Goal: Transaction & Acquisition: Purchase product/service

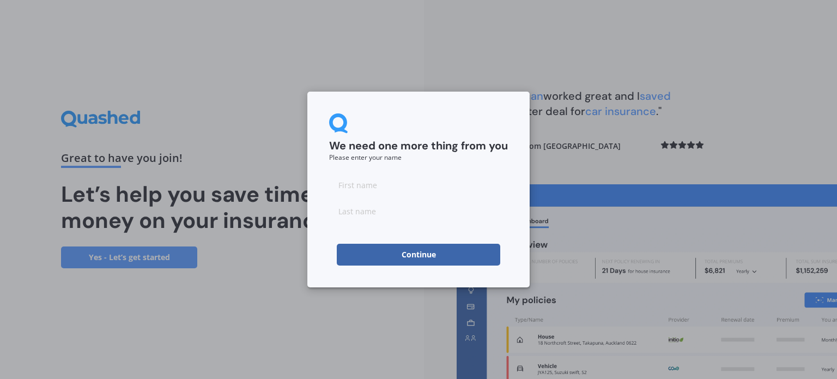
click at [385, 191] on input at bounding box center [418, 185] width 179 height 22
type input "[PERSON_NAME]"
click at [361, 216] on input at bounding box center [418, 211] width 179 height 22
type input "Schmulian"
click at [355, 250] on button "Continue" at bounding box center [419, 255] width 164 height 22
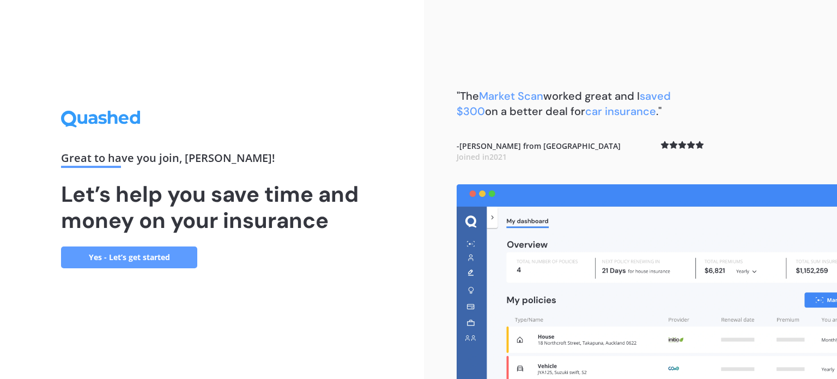
click at [152, 252] on link "Yes - Let’s get started" at bounding box center [129, 257] width 136 height 22
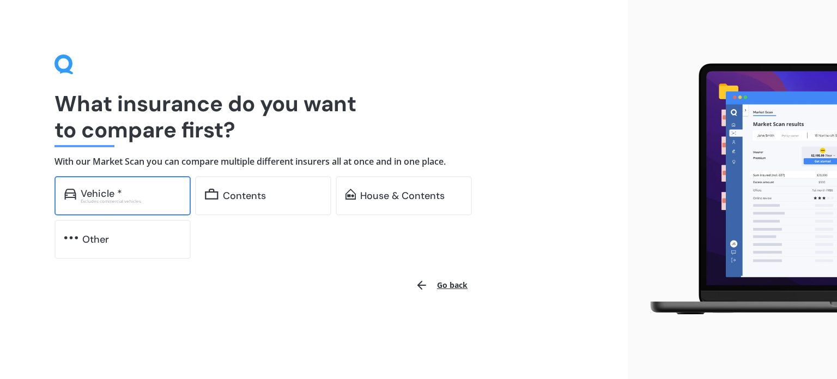
click at [133, 196] on div "Vehicle *" at bounding box center [131, 193] width 100 height 11
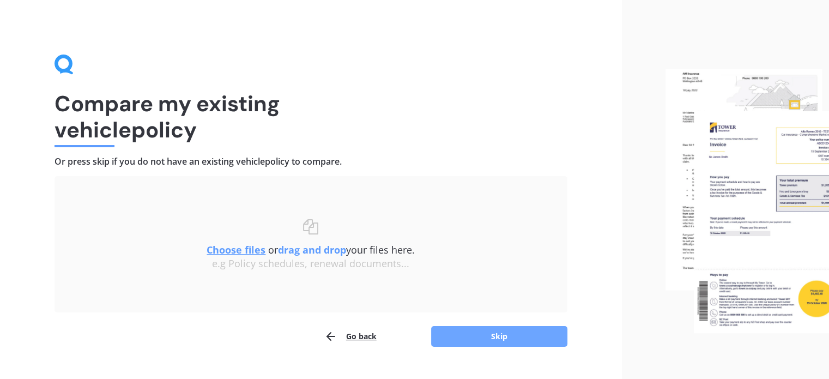
click at [505, 333] on button "Skip" at bounding box center [499, 336] width 136 height 21
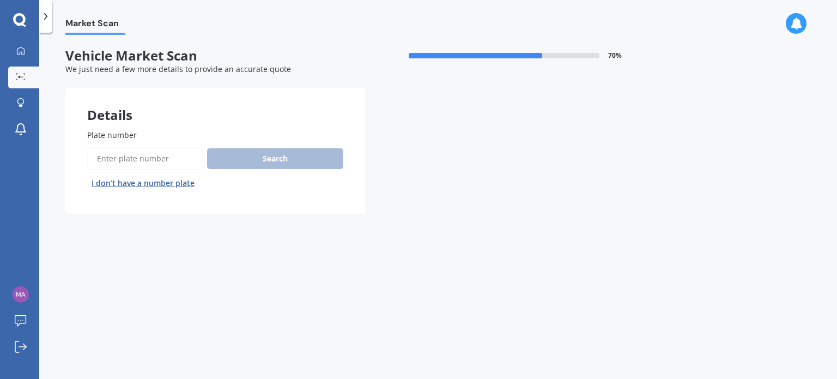
click at [133, 158] on input "Plate number" at bounding box center [145, 158] width 116 height 23
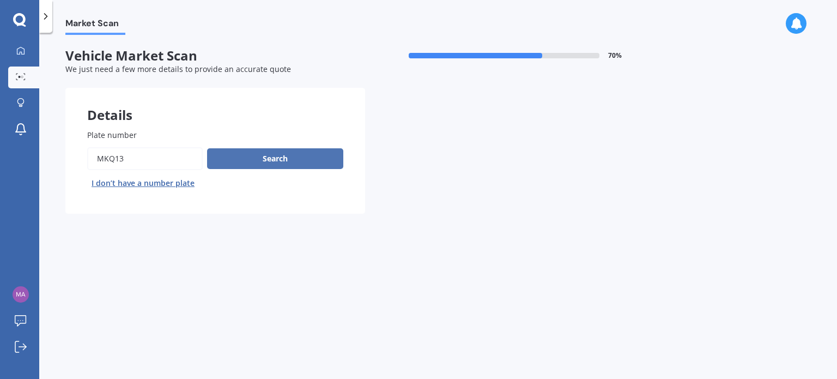
type input "MKQ13"
click at [293, 155] on button "Search" at bounding box center [275, 158] width 136 height 21
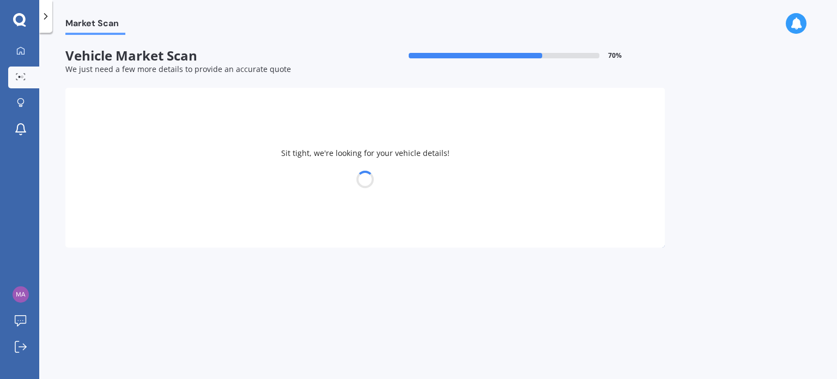
select select "MAZDA"
select select "AXELA"
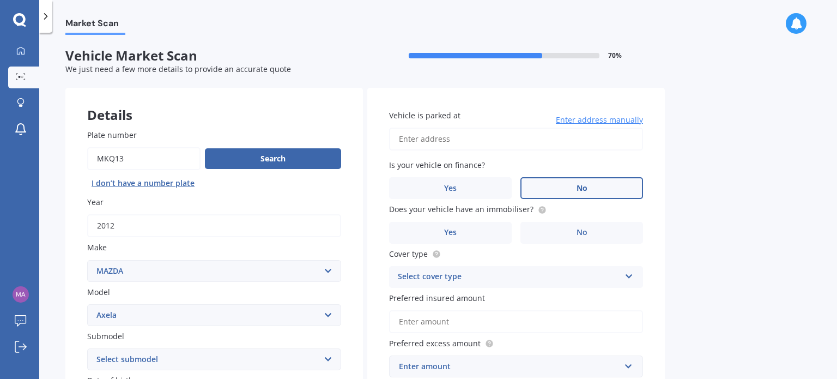
click at [588, 180] on label "No" at bounding box center [582, 188] width 123 height 22
click at [0, 0] on input "No" at bounding box center [0, 0] width 0 height 0
click at [504, 228] on label "Yes" at bounding box center [450, 233] width 123 height 22
click at [0, 0] on input "Yes" at bounding box center [0, 0] width 0 height 0
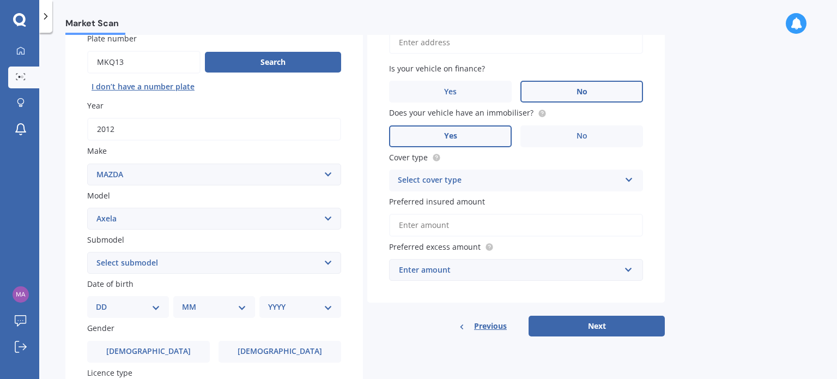
scroll to position [109, 0]
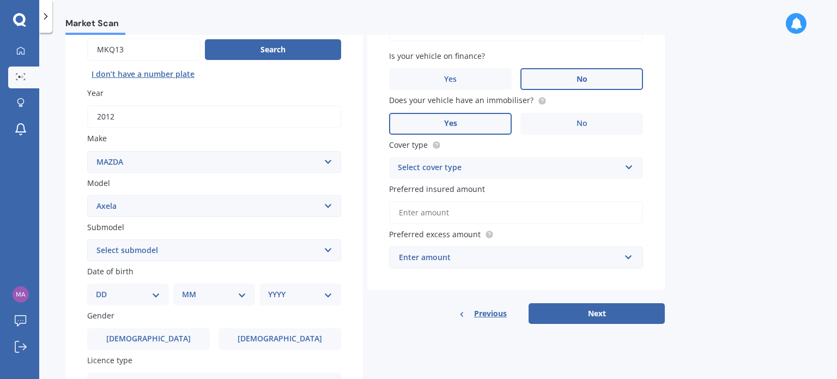
click at [630, 172] on div "Select cover type Comprehensive Third Party, Fire & Theft Third Party" at bounding box center [516, 168] width 254 height 22
click at [419, 191] on span "Comprehensive" at bounding box center [427, 189] width 58 height 10
click at [323, 248] on select "Select submodel (All other) 2.3 Sporthatch 2.3 turbo Hatchback Hatchback turbo …" at bounding box center [214, 250] width 254 height 22
select select "HATCHBACK"
click at [87, 239] on select "Select submodel (All other) 2.3 Sporthatch 2.3 turbo Hatchback Hatchback turbo …" at bounding box center [214, 250] width 254 height 22
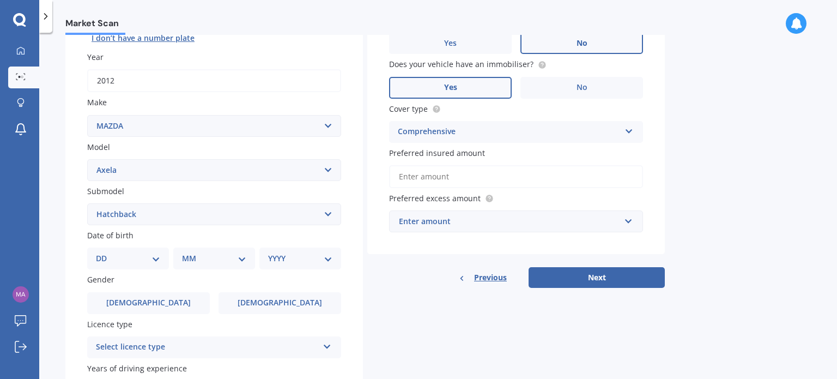
scroll to position [164, 0]
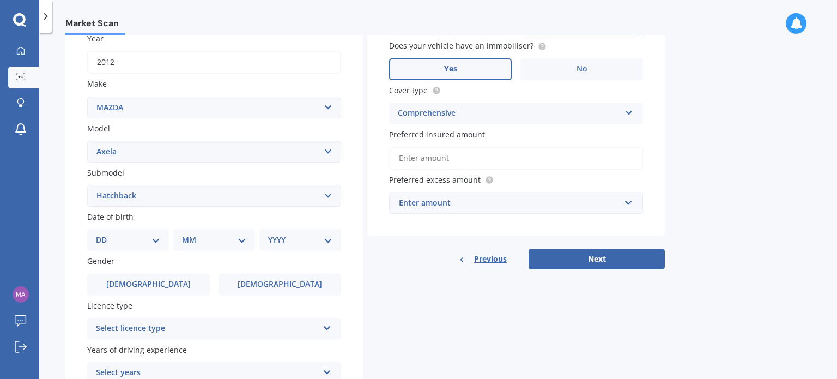
click at [153, 241] on select "DD 01 02 03 04 05 06 07 08 09 10 11 12 13 14 15 16 17 18 19 20 21 22 23 24 25 2…" at bounding box center [128, 240] width 64 height 12
select select "17"
click at [105, 234] on select "DD 01 02 03 04 05 06 07 08 09 10 11 12 13 14 15 16 17 18 19 20 21 22 23 24 25 2…" at bounding box center [128, 240] width 64 height 12
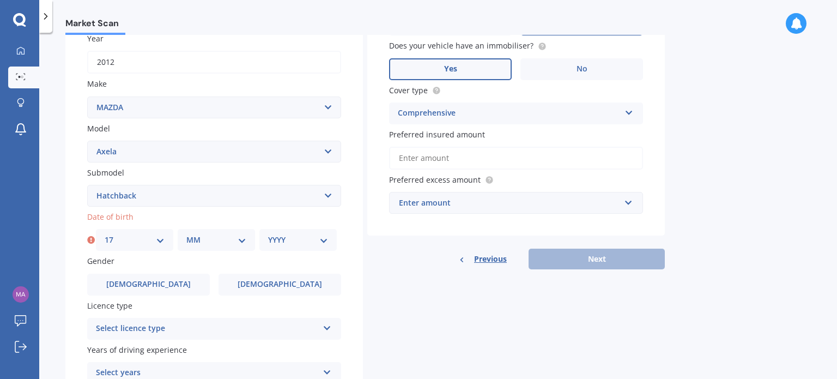
click at [243, 239] on select "MM 01 02 03 04 05 06 07 08 09 10 11 12" at bounding box center [216, 240] width 60 height 12
select select "07"
click at [186, 234] on select "MM 01 02 03 04 05 06 07 08 09 10 11 12" at bounding box center [216, 240] width 60 height 12
click at [327, 242] on select "YYYY 2025 2024 2023 2022 2021 2020 2019 2018 2017 2016 2015 2014 2013 2012 2011…" at bounding box center [298, 240] width 60 height 12
select select "1984"
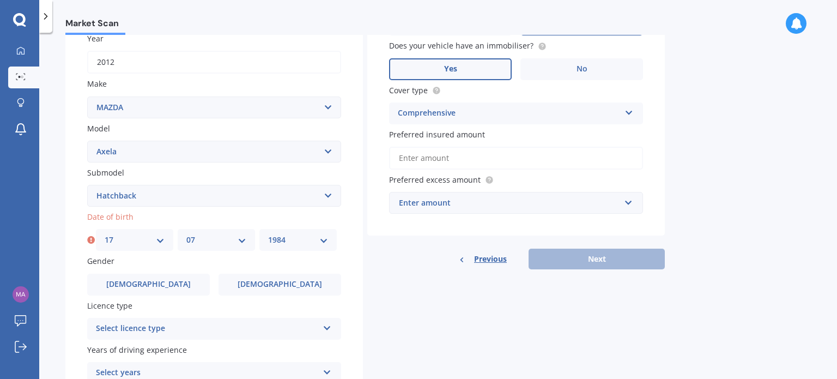
click at [268, 234] on select "YYYY 2025 2024 2023 2022 2021 2020 2019 2018 2017 2016 2015 2014 2013 2012 2011…" at bounding box center [298, 240] width 60 height 12
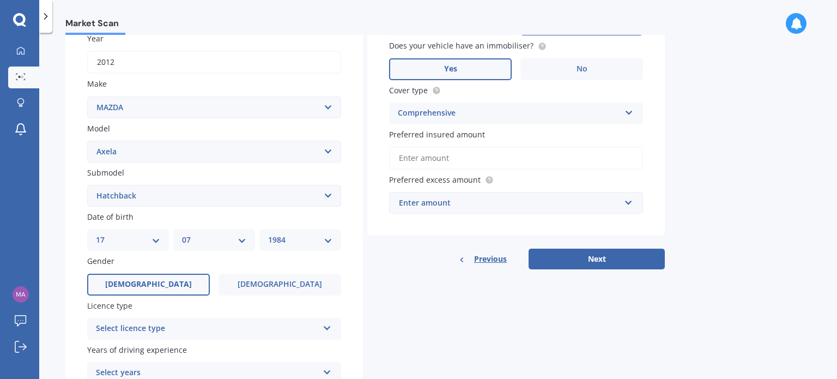
click at [150, 282] on span "[DEMOGRAPHIC_DATA]" at bounding box center [148, 284] width 87 height 9
click at [0, 0] on input "[DEMOGRAPHIC_DATA]" at bounding box center [0, 0] width 0 height 0
click at [334, 327] on div "Select licence type NZ Full NZ Restricted NZ Learners [GEOGRAPHIC_DATA] [GEOGRA…" at bounding box center [214, 329] width 254 height 22
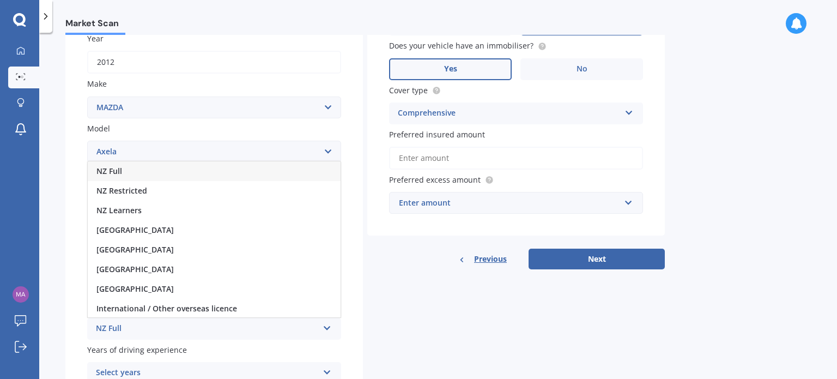
click at [129, 173] on div "NZ Full" at bounding box center [214, 171] width 253 height 20
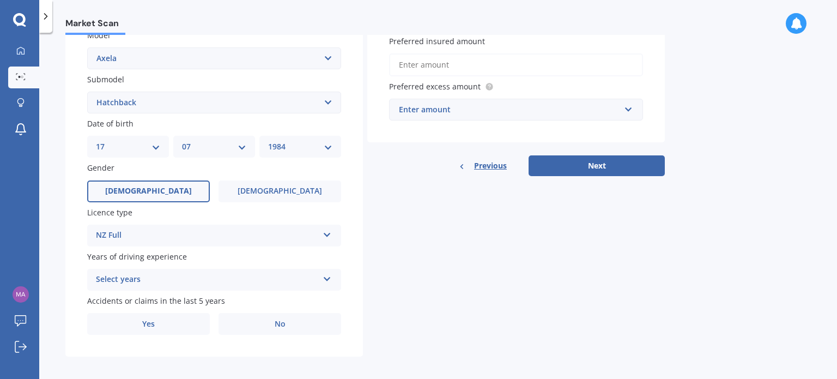
scroll to position [263, 0]
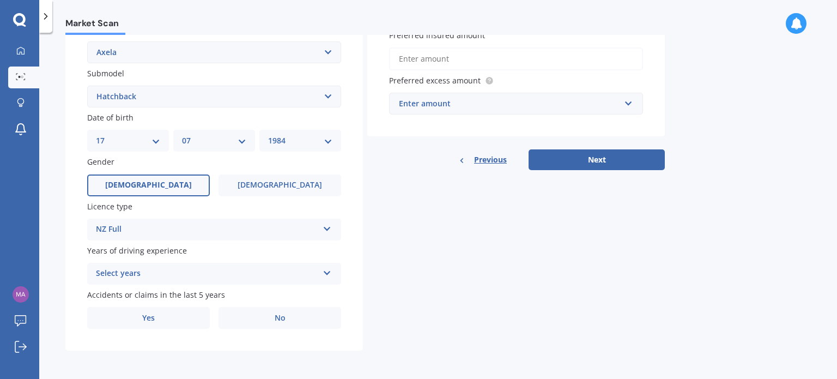
click at [321, 273] on div "Select years 5 or more years 4 years 3 years 2 years 1 year" at bounding box center [214, 274] width 254 height 22
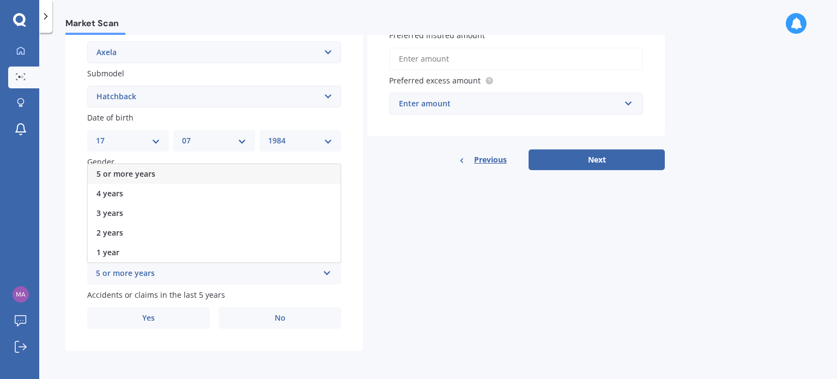
click at [155, 173] on div "5 or more years" at bounding box center [214, 174] width 253 height 20
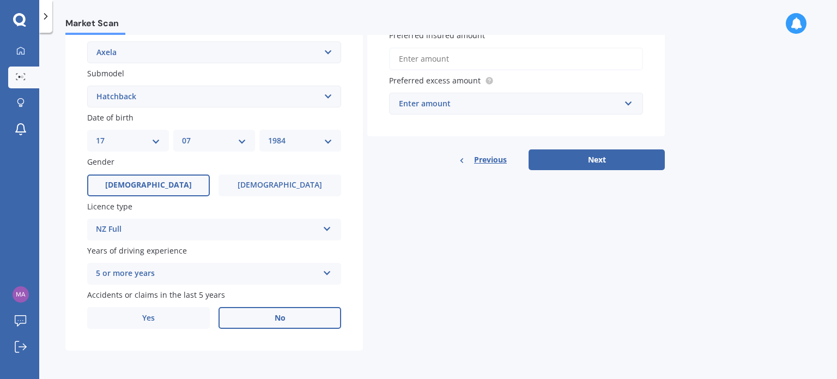
click at [287, 313] on label "No" at bounding box center [280, 318] width 123 height 22
click at [0, 0] on input "No" at bounding box center [0, 0] width 0 height 0
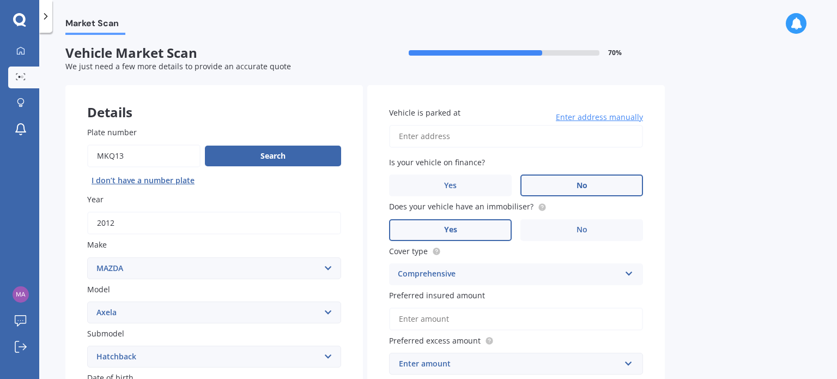
scroll to position [0, 0]
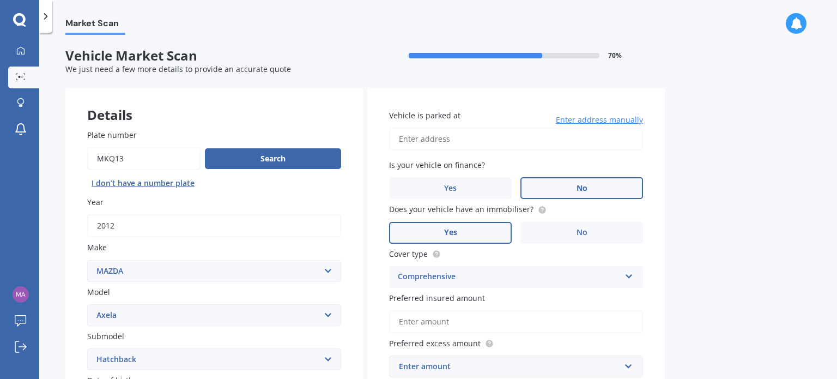
click at [465, 137] on input "Vehicle is parked at" at bounding box center [516, 139] width 254 height 23
type input "[STREET_ADDRESS][PERSON_NAME] howickAuckland 2014"
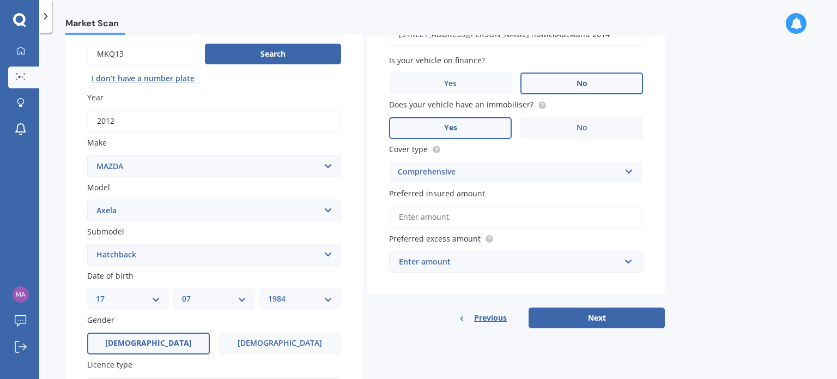
scroll to position [109, 0]
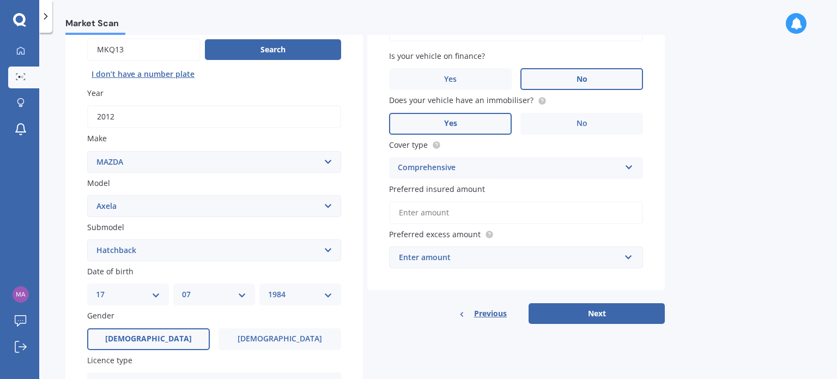
click at [409, 213] on input "Preferred insured amount" at bounding box center [516, 212] width 254 height 23
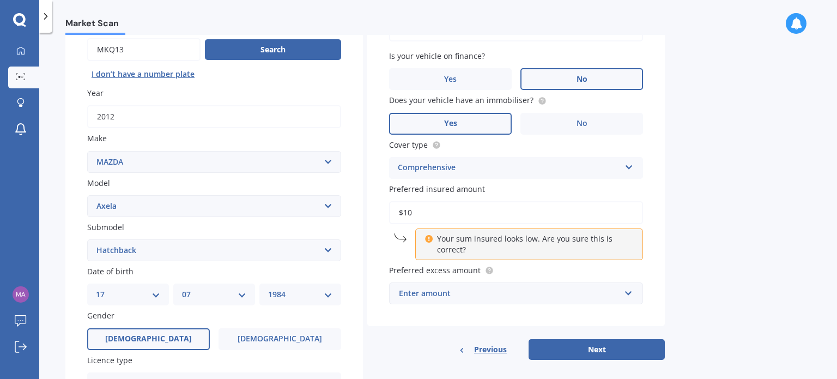
type input "$1"
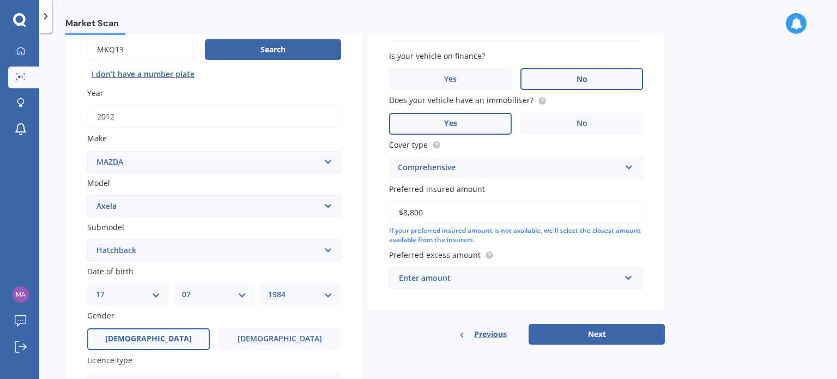
type input "$8,800"
click at [626, 277] on input "text" at bounding box center [512, 278] width 244 height 21
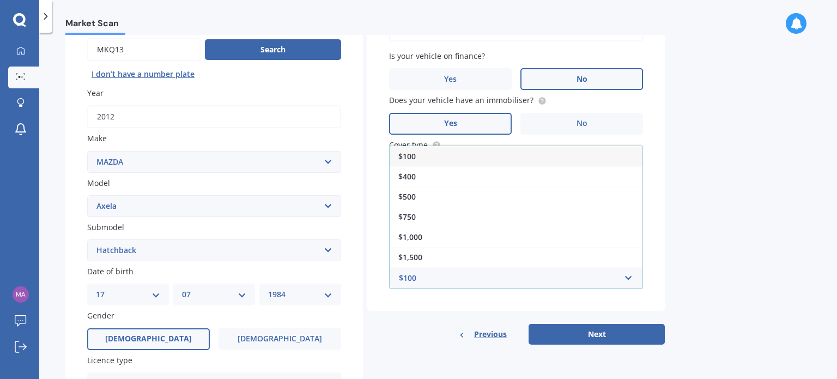
click at [556, 155] on div "$100" at bounding box center [516, 156] width 253 height 20
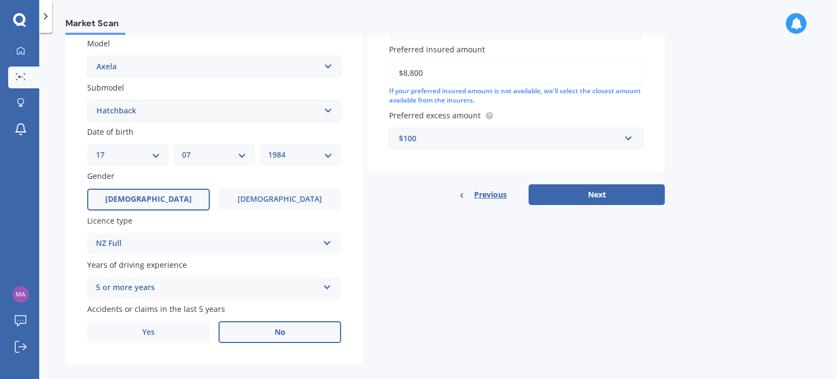
scroll to position [263, 0]
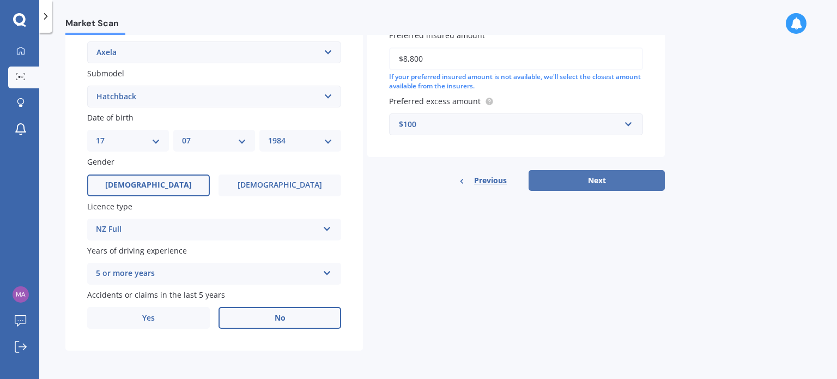
click at [611, 176] on button "Next" at bounding box center [597, 180] width 136 height 21
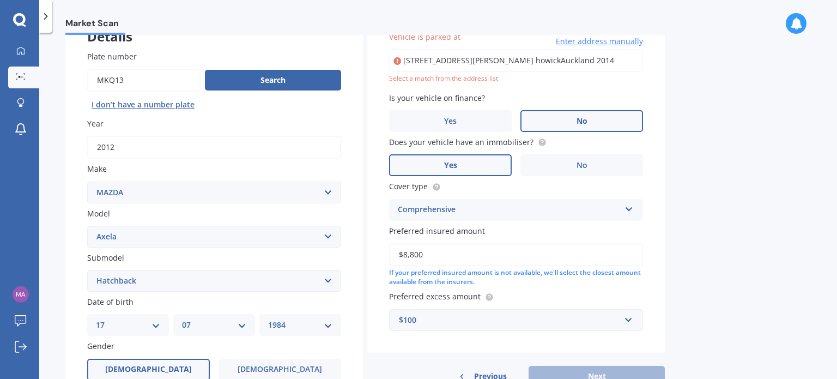
scroll to position [74, 0]
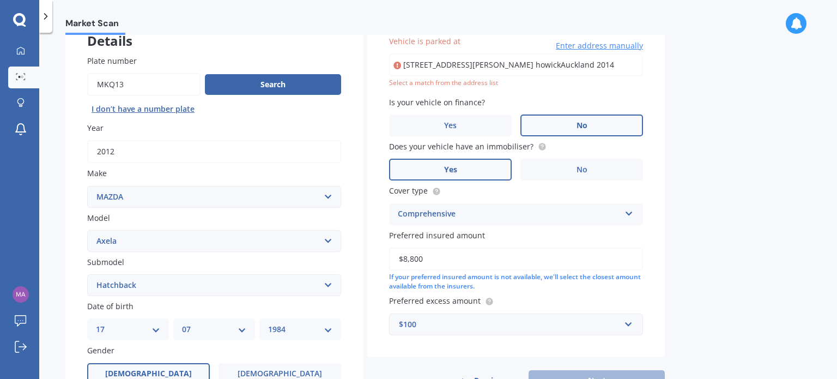
click at [487, 64] on input "[STREET_ADDRESS][PERSON_NAME] howickAuckland 2014" at bounding box center [516, 64] width 254 height 23
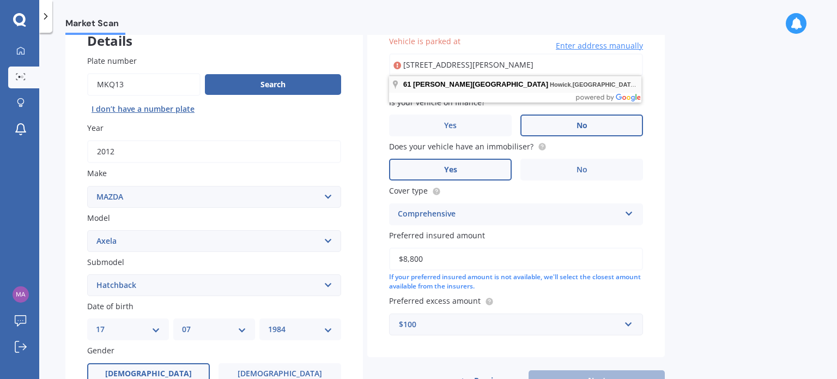
type input "[STREET_ADDRESS][PERSON_NAME] 2014"
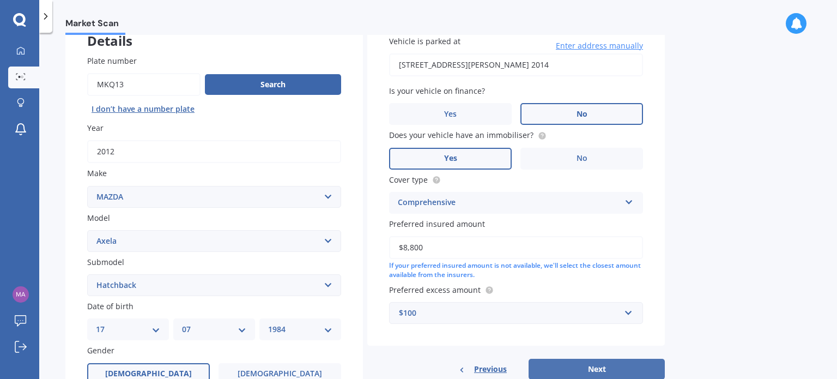
click at [601, 367] on button "Next" at bounding box center [597, 369] width 136 height 21
select select "17"
select select "07"
select select "1984"
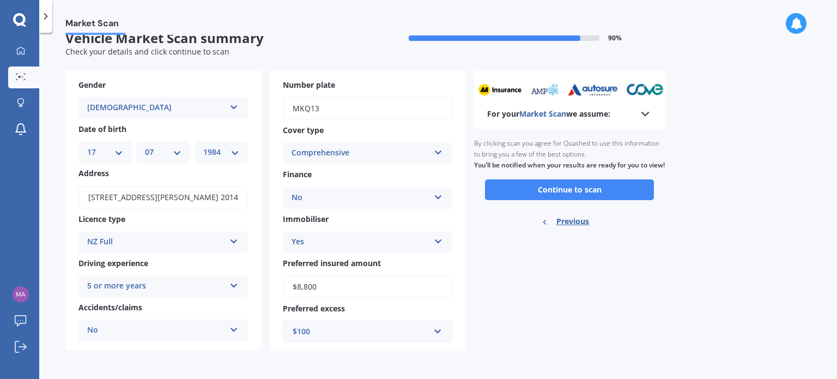
scroll to position [0, 0]
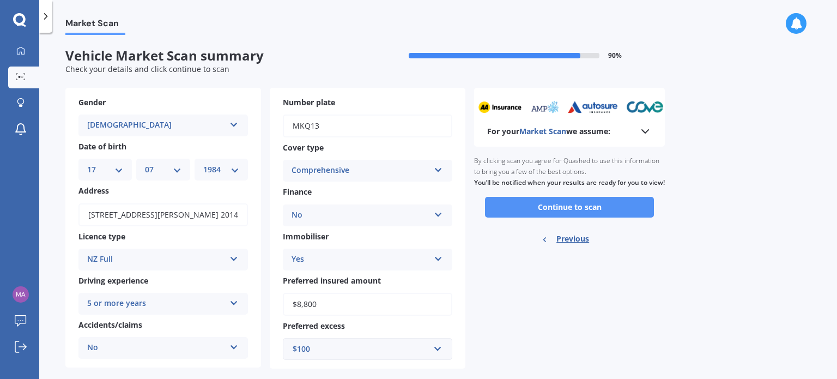
click at [571, 216] on button "Continue to scan" at bounding box center [569, 207] width 169 height 21
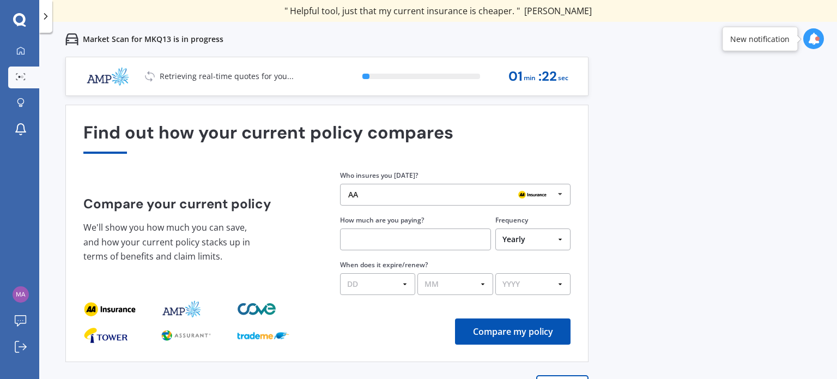
click at [561, 191] on icon at bounding box center [560, 194] width 16 height 20
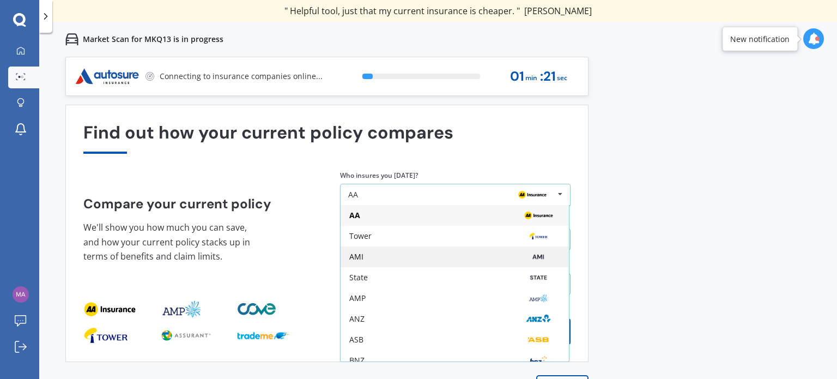
click at [355, 253] on div "AMI" at bounding box center [356, 257] width 14 height 8
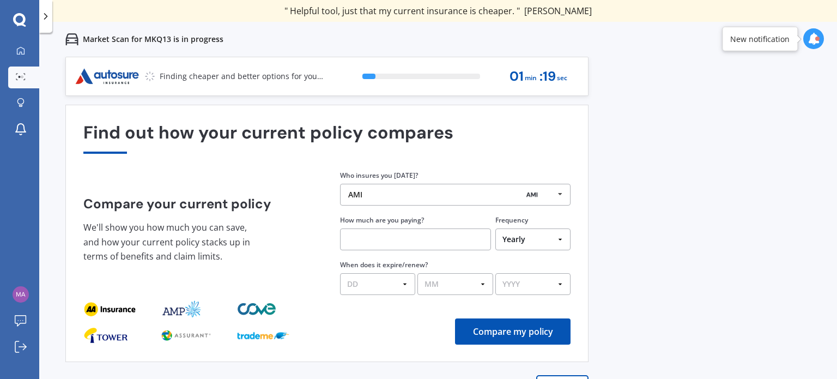
click at [366, 240] on input "text" at bounding box center [415, 239] width 151 height 22
type input "$149.00"
click at [561, 239] on select "Yearly Six-Monthly Quarterly Monthly Fortnightly Weekly One-Off" at bounding box center [532, 239] width 75 height 22
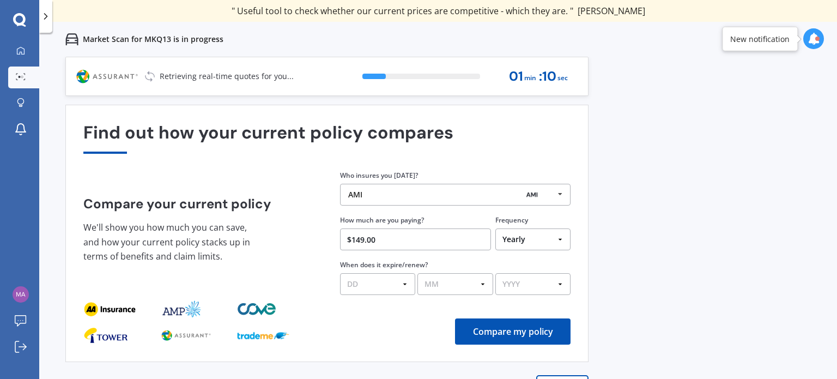
select select "Monthly"
click at [495, 228] on select "Yearly Six-Monthly Quarterly Monthly Fortnightly Weekly One-Off" at bounding box center [532, 239] width 75 height 22
click at [406, 281] on select "DD 01 02 03 04 05 06 07 08 09 10 11 12 13 14 15 16 17 18 19 20 21 22 23 24 25 2…" at bounding box center [377, 284] width 75 height 22
select select "25"
click at [340, 273] on select "DD 01 02 03 04 05 06 07 08 09 10 11 12 13 14 15 16 17 18 19 20 21 22 23 24 25 2…" at bounding box center [377, 284] width 75 height 22
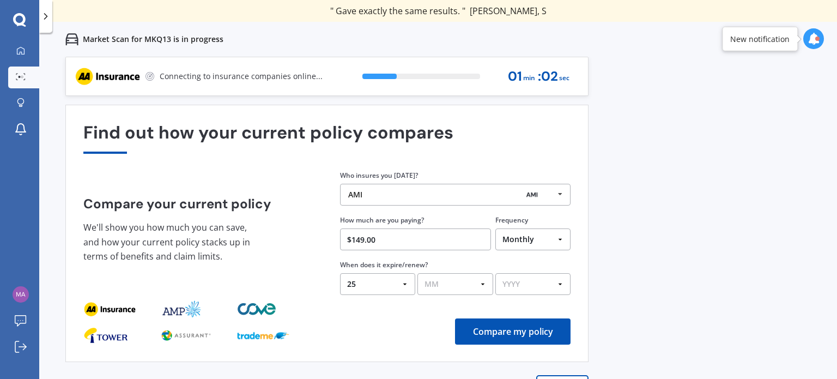
click at [484, 283] on select "MM 01 02 03 04 05 06 07 08 09 10 11 12" at bounding box center [455, 284] width 75 height 22
select select "05"
click at [418, 273] on select "MM 01 02 03 04 05 06 07 08 09 10 11 12" at bounding box center [455, 284] width 75 height 22
click at [563, 286] on select "YYYY 2026 2025 2024" at bounding box center [532, 284] width 75 height 22
select select "2026"
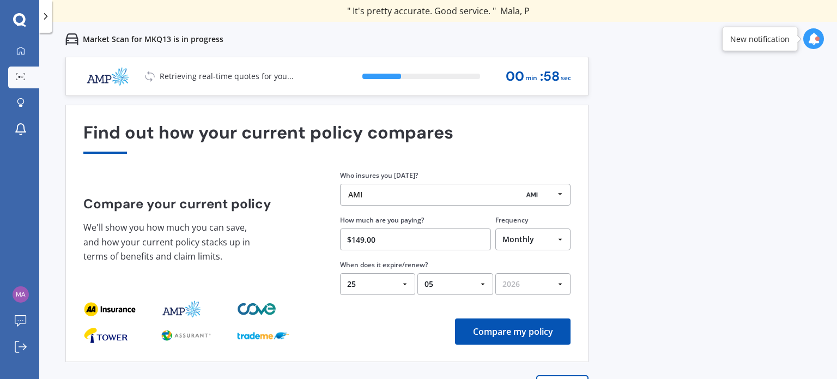
click at [495, 273] on select "YYYY 2026 2025 2024" at bounding box center [532, 284] width 75 height 22
click at [507, 330] on button "Compare my policy" at bounding box center [513, 331] width 116 height 26
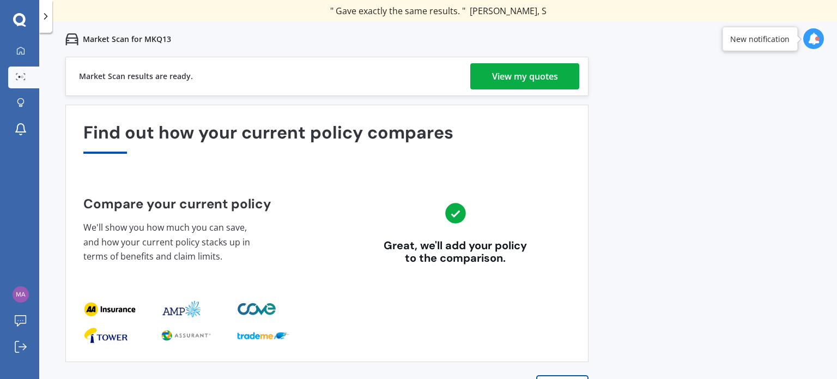
click at [523, 80] on div "View my quotes" at bounding box center [525, 76] width 66 height 26
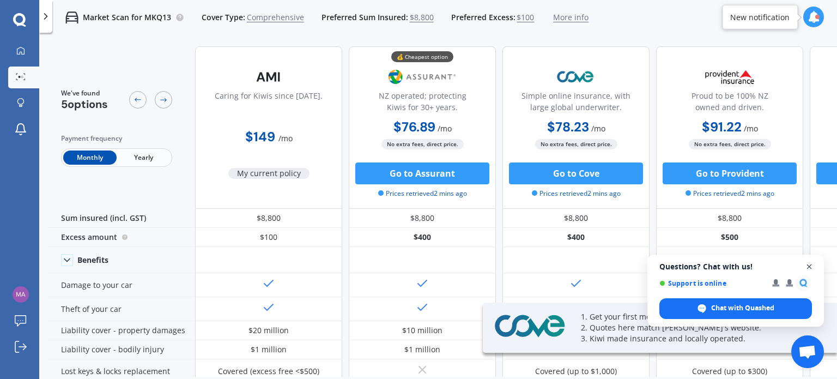
click at [809, 268] on span "Open chat" at bounding box center [810, 267] width 14 height 14
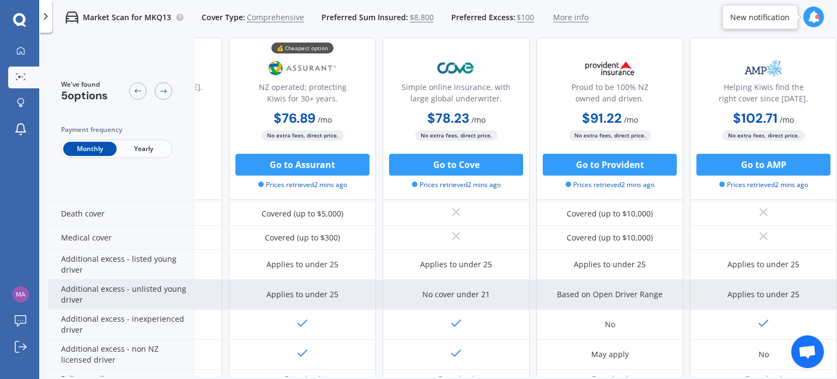
scroll to position [556, 125]
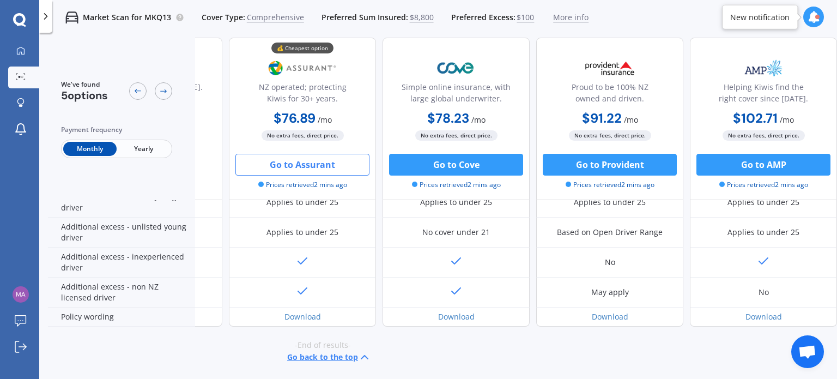
click at [298, 165] on button "Go to Assurant" at bounding box center [302, 165] width 134 height 22
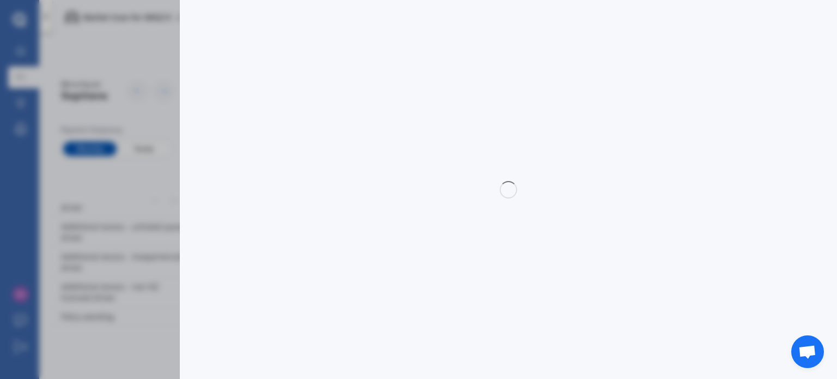
select select "Monthly"
select select "full"
select select "0"
select select "Howick / [GEOGRAPHIC_DATA] / Beachlands"
select select "MAZDA"
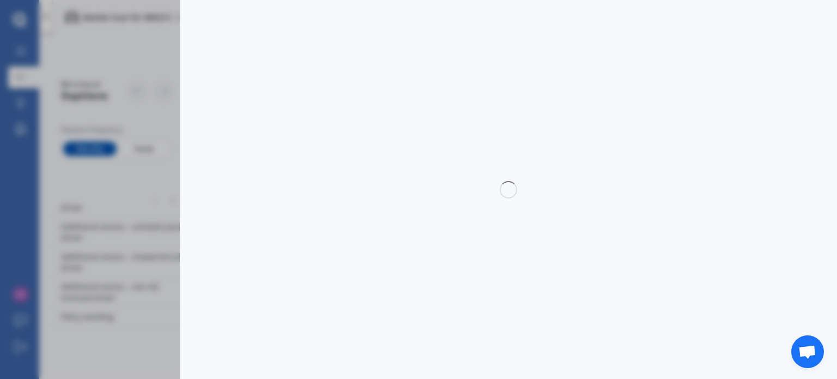
select select "AXELA"
select select "HATCHBACK"
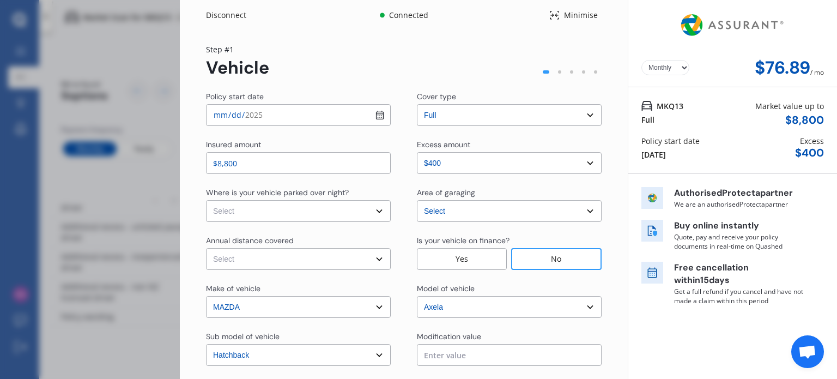
click at [376, 213] on select "Select In a garage On own property On street or road" at bounding box center [298, 211] width 185 height 22
select select "On own property"
click at [206, 200] on select "Select In a garage On own property On street or road" at bounding box center [298, 211] width 185 height 22
click at [378, 258] on select "Select Low (less than 15,000km per year) Average (15,000-30,000km per year) Hig…" at bounding box center [298, 259] width 185 height 22
select select "15000"
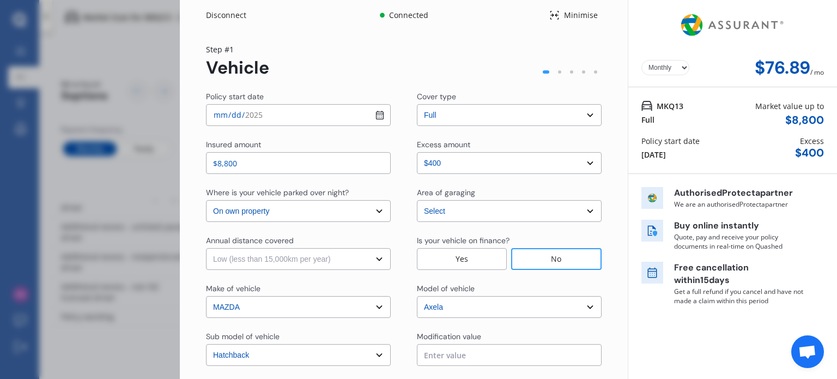
click at [206, 248] on select "Select Low (less than 15,000km per year) Average (15,000-30,000km per year) Hig…" at bounding box center [298, 259] width 185 height 22
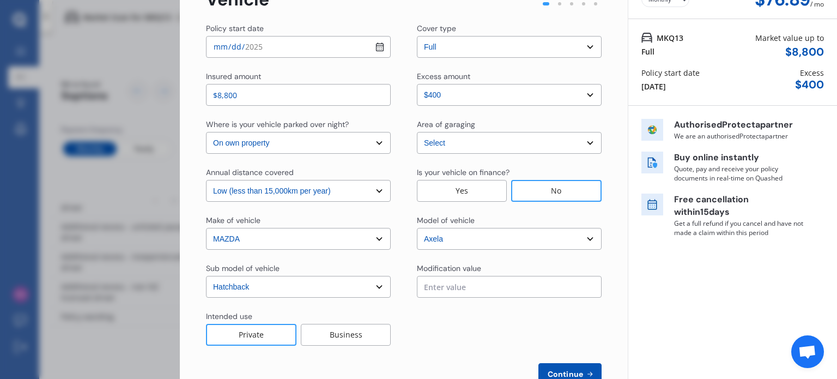
scroll to position [100, 0]
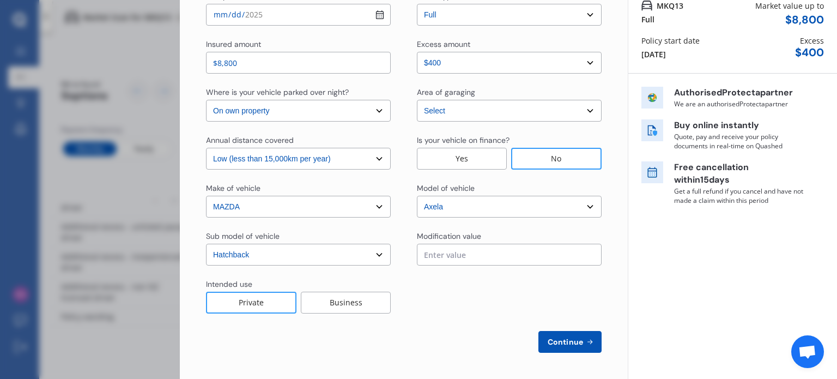
click at [457, 251] on input "text" at bounding box center [509, 255] width 185 height 22
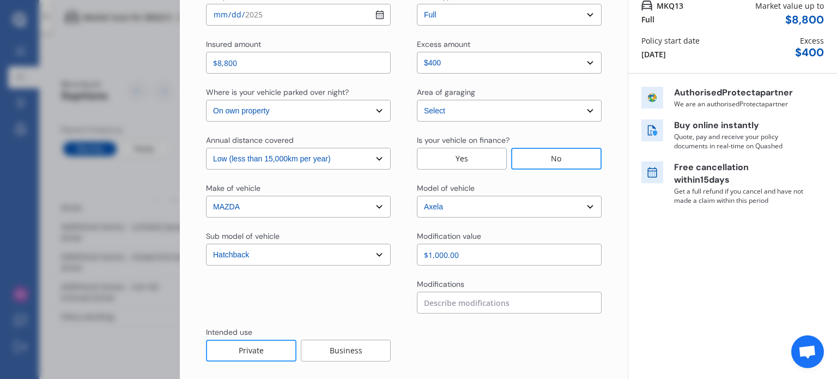
type input "$1,000.00"
click at [434, 301] on input at bounding box center [509, 303] width 185 height 22
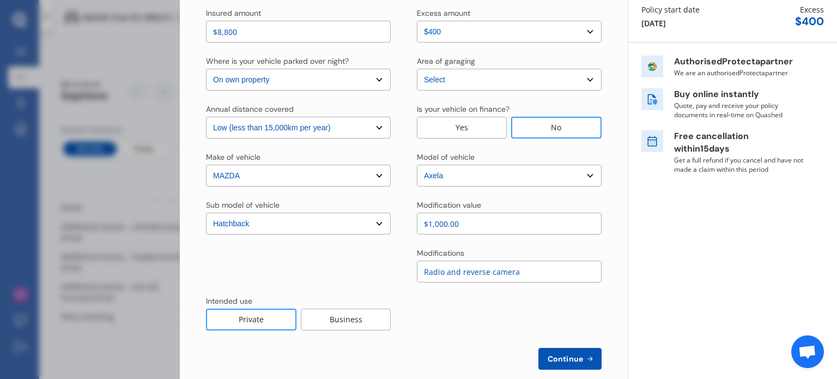
scroll to position [148, 0]
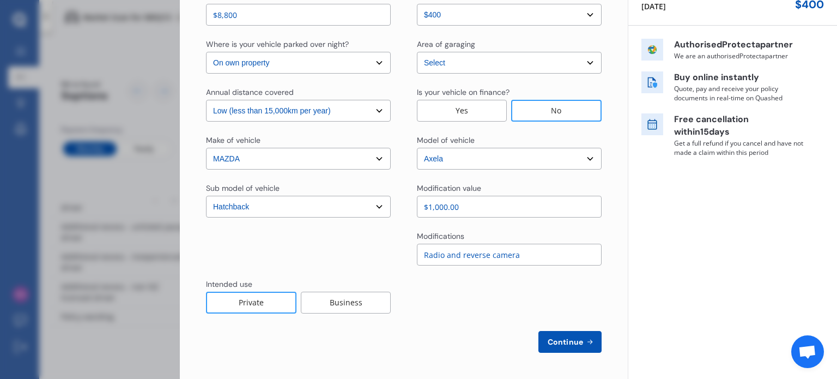
type input "Radio and reverse camera"
click at [568, 338] on span "Continue" at bounding box center [566, 341] width 40 height 9
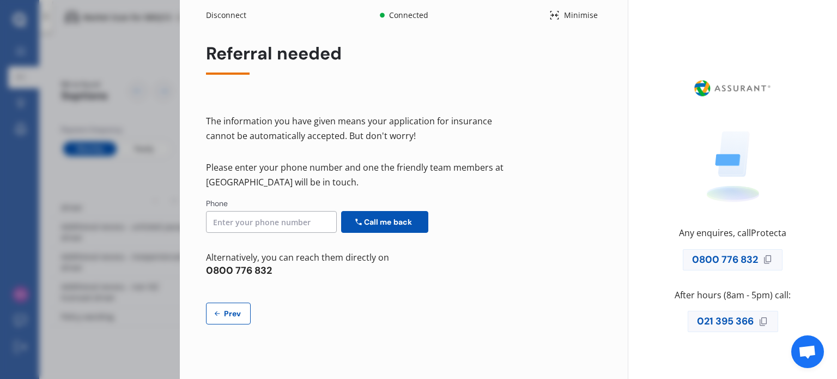
scroll to position [0, 0]
click at [220, 313] on icon at bounding box center [217, 313] width 9 height 9
select select "Monthly"
select select "full"
select select "0"
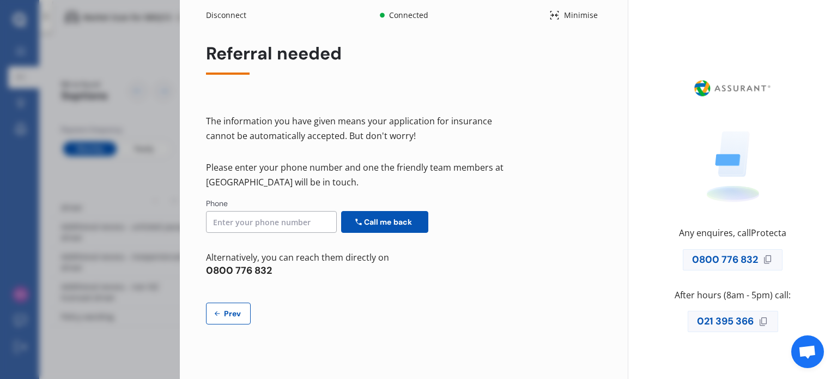
select select "On own property"
select select "Howick / [GEOGRAPHIC_DATA] / Beachlands"
select select "15000"
select select "MAZDA"
select select "AXELA"
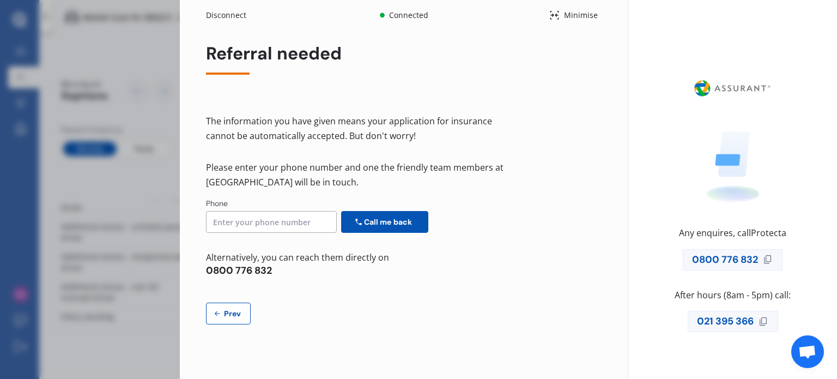
select select "HATCHBACK"
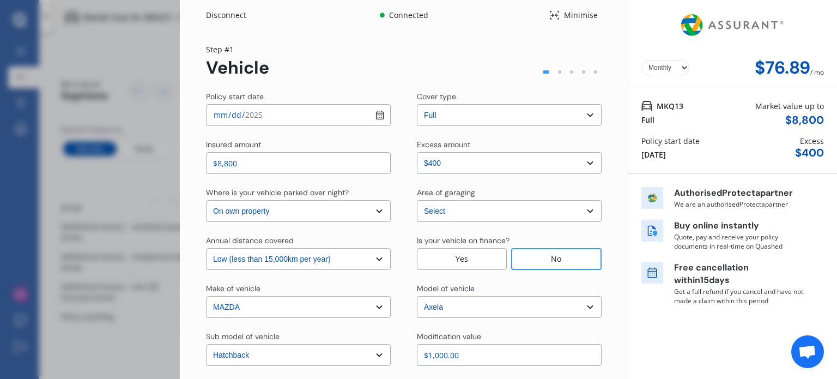
click at [558, 71] on div at bounding box center [559, 71] width 3 height 3
drag, startPoint x: 542, startPoint y: 71, endPoint x: 556, endPoint y: 71, distance: 13.6
click at [556, 71] on div at bounding box center [570, 72] width 63 height 12
click at [579, 117] on select "Select cover type 3rd Party 3rd Party Fire & Theft Full" at bounding box center [509, 115] width 185 height 22
click at [417, 104] on select "Select cover type 3rd Party 3rd Party Fire & Theft Full" at bounding box center [509, 115] width 185 height 22
